Goal: Task Accomplishment & Management: Use online tool/utility

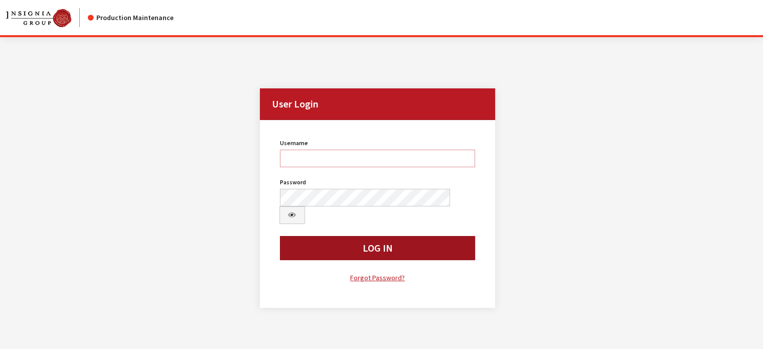
type input "kdart"
click at [358, 145] on button "Log In" at bounding box center [378, 248] width 196 height 24
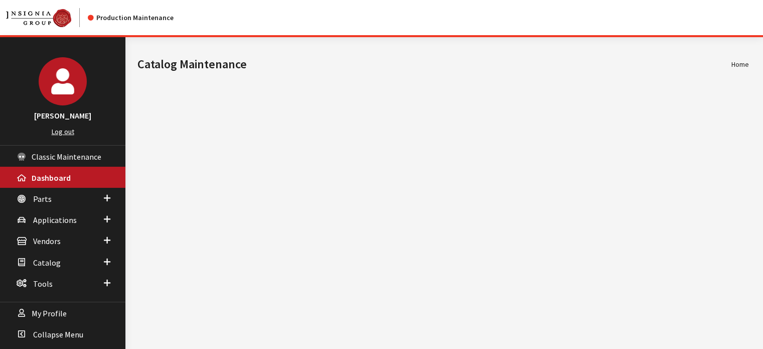
click at [379, 328] on div "Modal title Cancel Yes OK Modal title OK Home Catalog Maintenance © 2025 - Insi…" at bounding box center [443, 211] width 636 height 349
click at [83, 213] on link "Applications" at bounding box center [62, 219] width 125 height 21
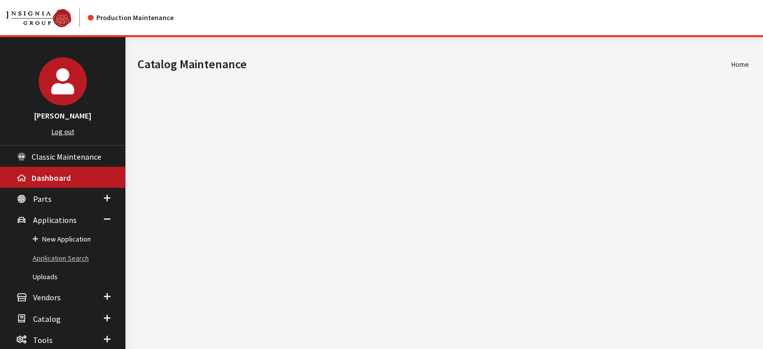
click at [88, 257] on link "Application Search" at bounding box center [62, 258] width 125 height 19
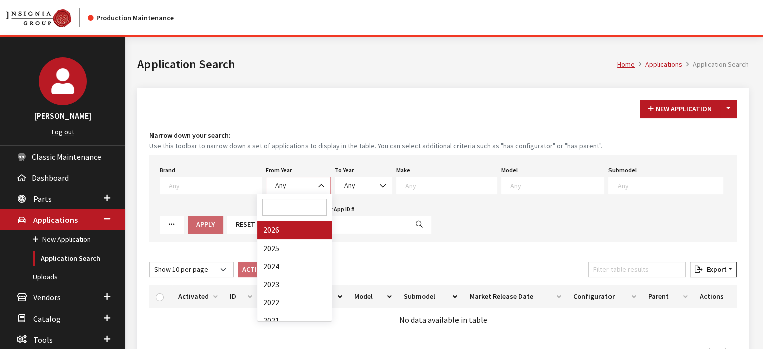
click at [302, 184] on span "Any" at bounding box center [298, 185] width 52 height 11
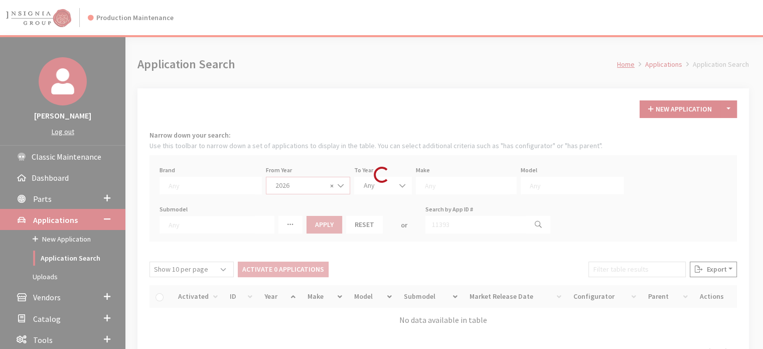
select select "2026"
select select
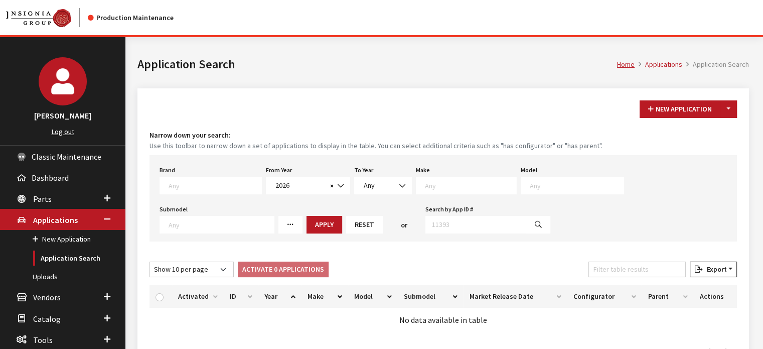
click at [425, 189] on textarea "Search" at bounding box center [470, 185] width 91 height 9
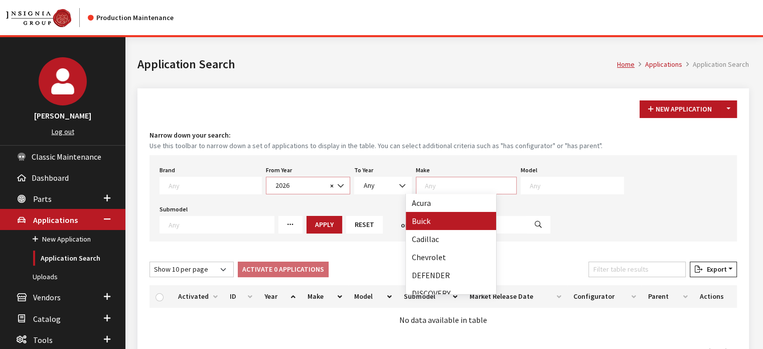
click at [282, 184] on span "2026" at bounding box center [299, 185] width 55 height 11
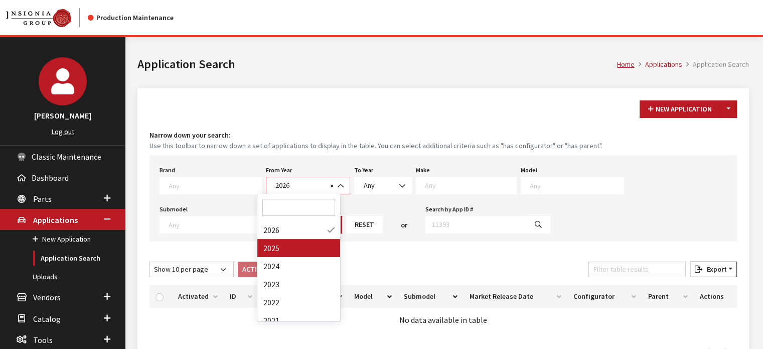
select select "2025"
select select
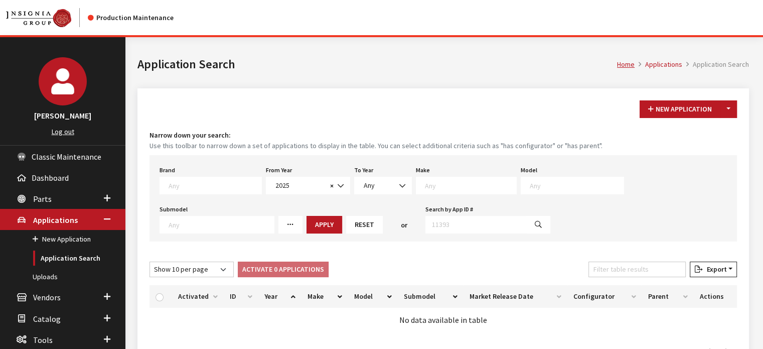
click at [468, 176] on div "Make Any Acura Alfa Romeo ATV Audi BMW Buick Cadillac Chevrolet Chrysler DEFEND…" at bounding box center [466, 178] width 105 height 31
click at [464, 183] on textarea "Search" at bounding box center [470, 185] width 91 height 9
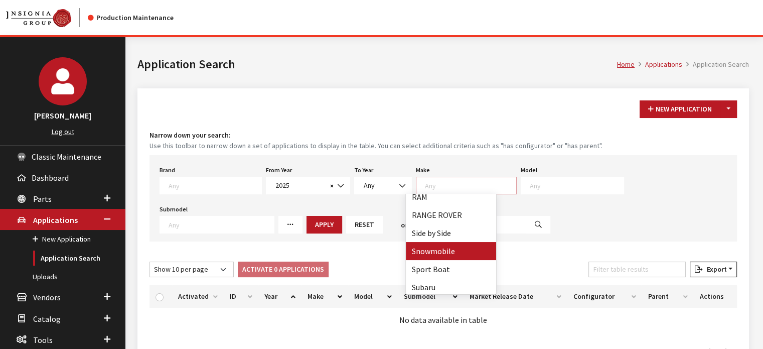
scroll to position [502, 0]
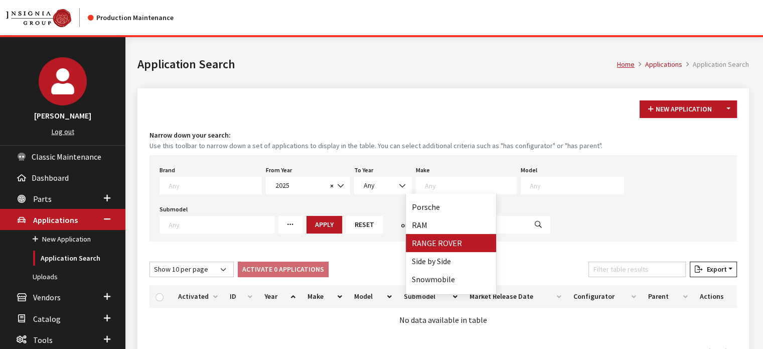
select select "66"
select select
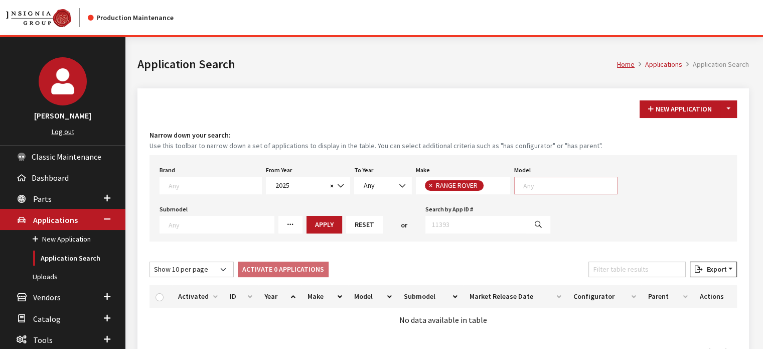
click at [532, 185] on textarea "Search" at bounding box center [570, 185] width 94 height 9
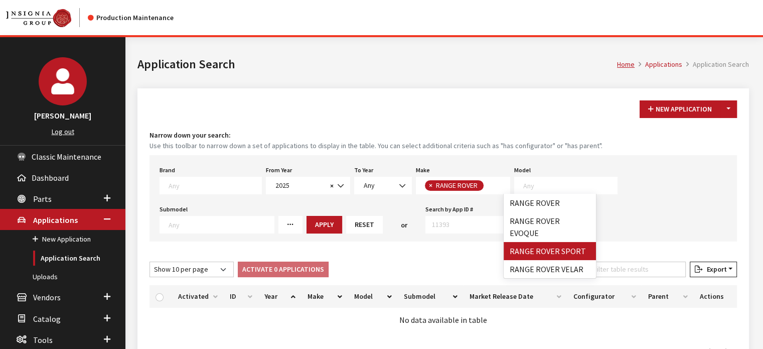
select select "1350"
select select
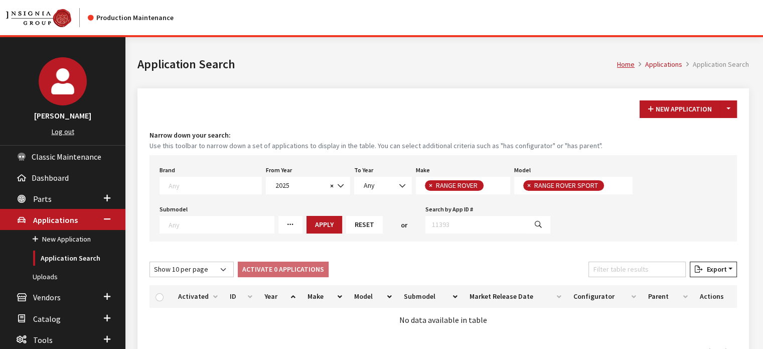
scroll to position [9, 0]
click at [317, 220] on button "Apply" at bounding box center [325, 225] width 36 height 18
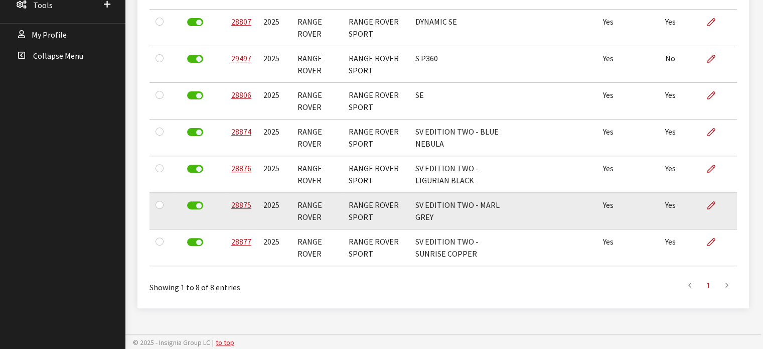
scroll to position [284, 0]
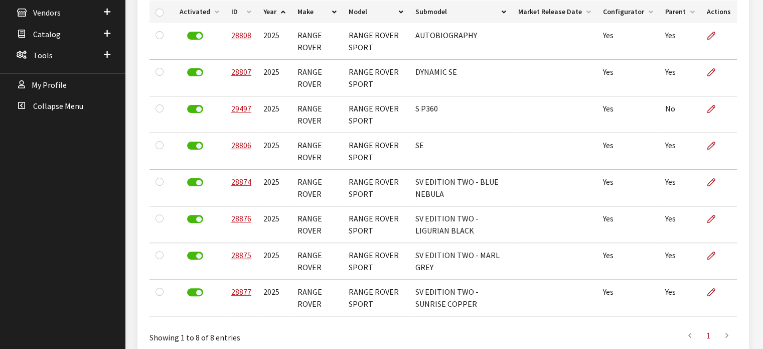
click at [245, 8] on th "ID" at bounding box center [241, 12] width 32 height 23
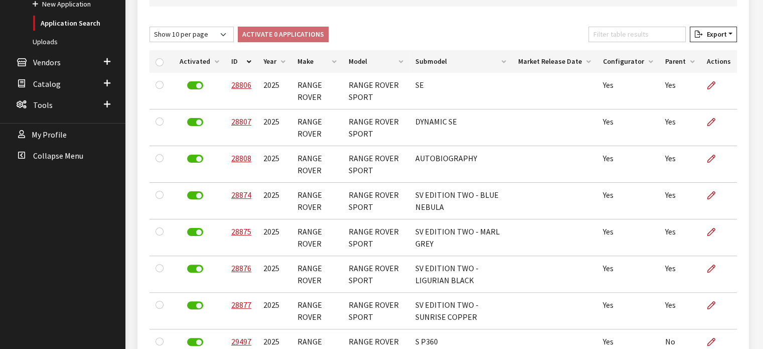
scroll to position [0, 0]
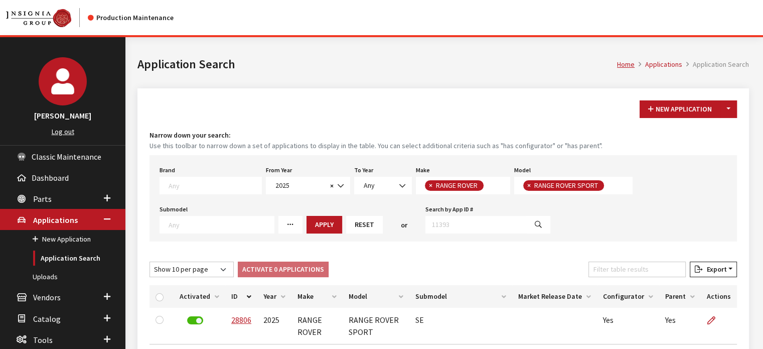
click at [308, 176] on div "From Year Any 2026 2025 2024 2023 2022 2021 2020 2019 2018 2017 2016 2015 2014 …" at bounding box center [308, 178] width 88 height 31
click at [306, 180] on span "2025" at bounding box center [299, 185] width 55 height 11
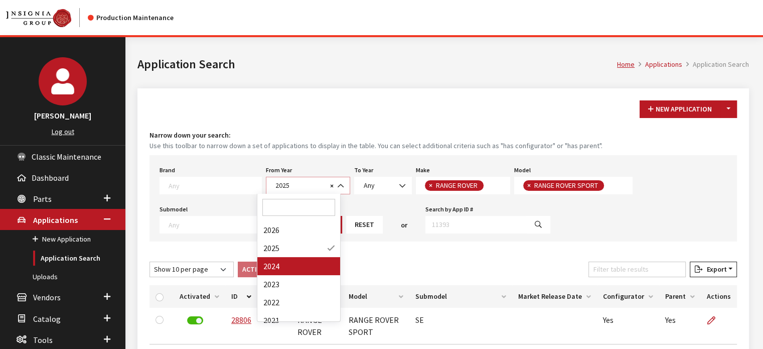
select select "2024"
select select
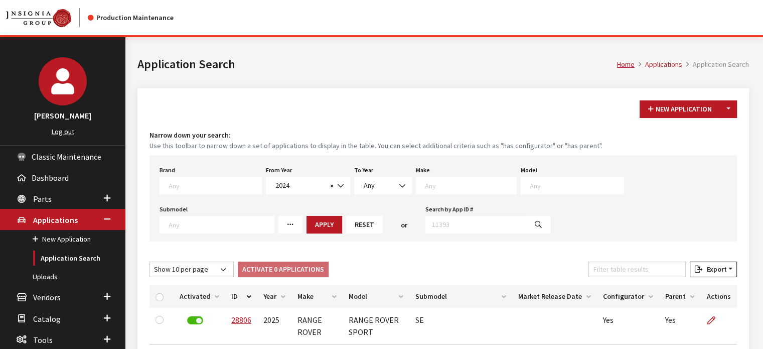
drag, startPoint x: 421, startPoint y: 201, endPoint x: 425, endPoint y: 196, distance: 6.1
click at [421, 200] on div "Brand Any Acura Alfa Romeo Audi Bentley BMW DoubleTake Ford GM Honda Hyundai In…" at bounding box center [444, 198] width 588 height 86
click at [429, 190] on span at bounding box center [466, 186] width 101 height 18
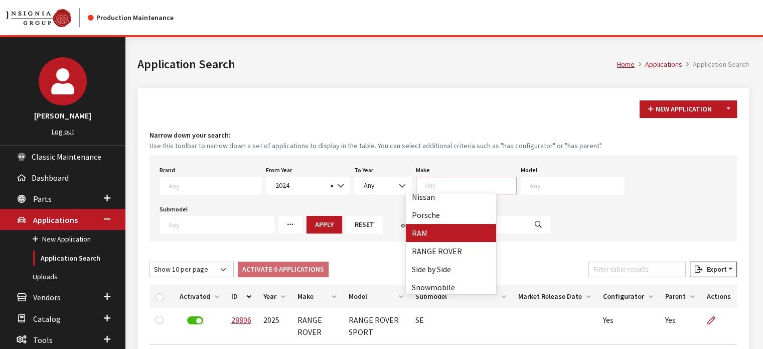
scroll to position [552, 0]
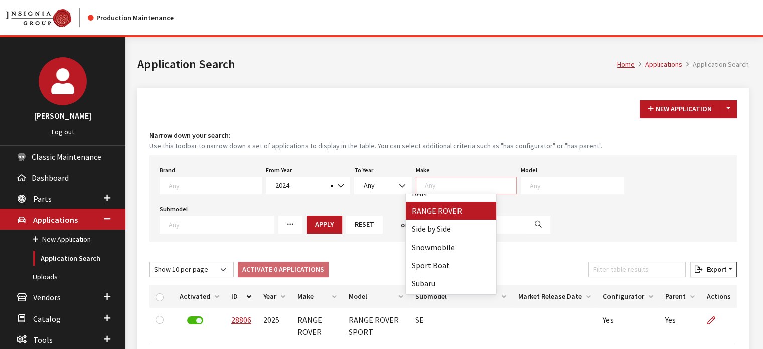
drag, startPoint x: 411, startPoint y: 213, endPoint x: 446, endPoint y: 208, distance: 34.4
select select "66"
select select
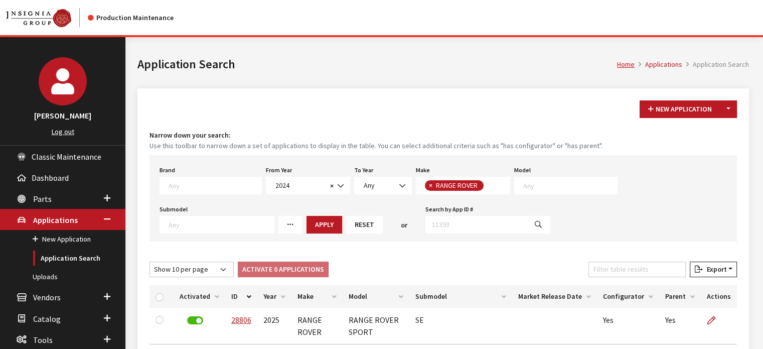
scroll to position [9, 0]
click at [534, 193] on span at bounding box center [565, 186] width 103 height 18
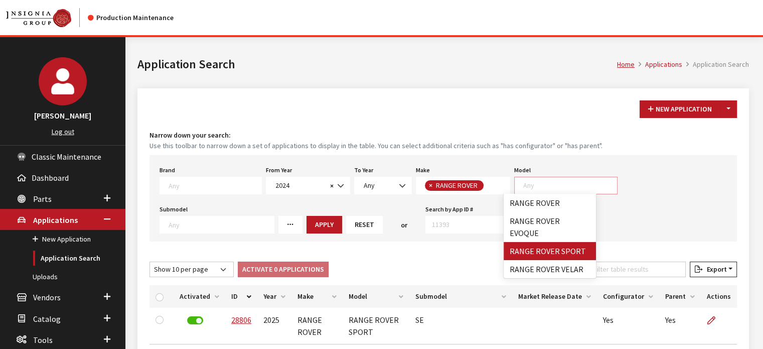
drag, startPoint x: 530, startPoint y: 239, endPoint x: 514, endPoint y: 243, distance: 16.2
select select "1350"
select select
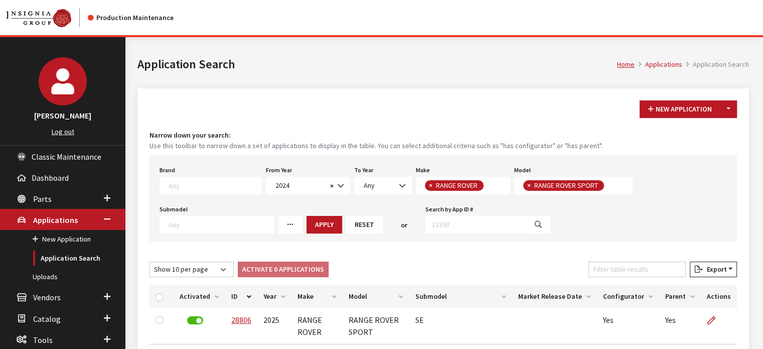
scroll to position [9, 0]
click at [309, 225] on button "Apply" at bounding box center [325, 225] width 36 height 18
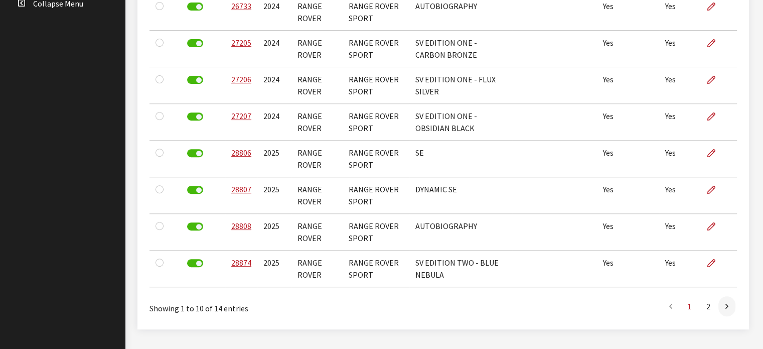
scroll to position [407, 0]
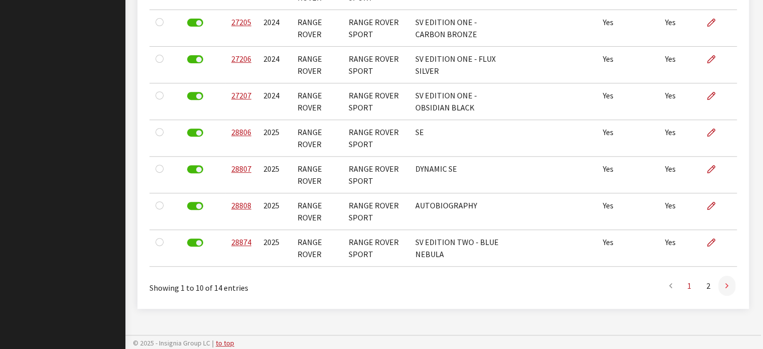
click at [722, 287] on link at bounding box center [726, 285] width 17 height 20
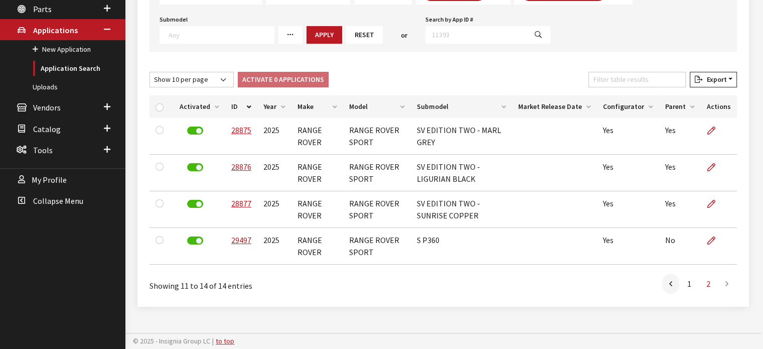
scroll to position [187, 0]
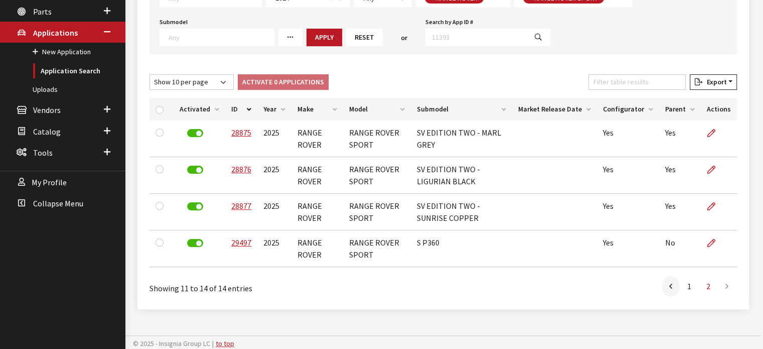
click at [708, 286] on link "2" at bounding box center [708, 286] width 18 height 20
click at [693, 288] on link "1" at bounding box center [689, 286] width 18 height 20
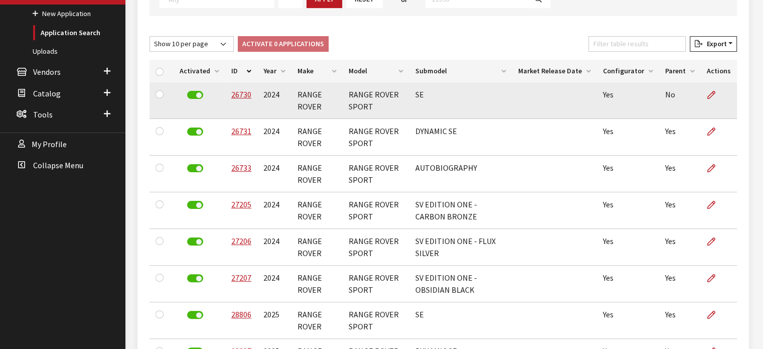
scroll to position [105, 0]
